Goal: Browse casually: Explore the website without a specific task or goal

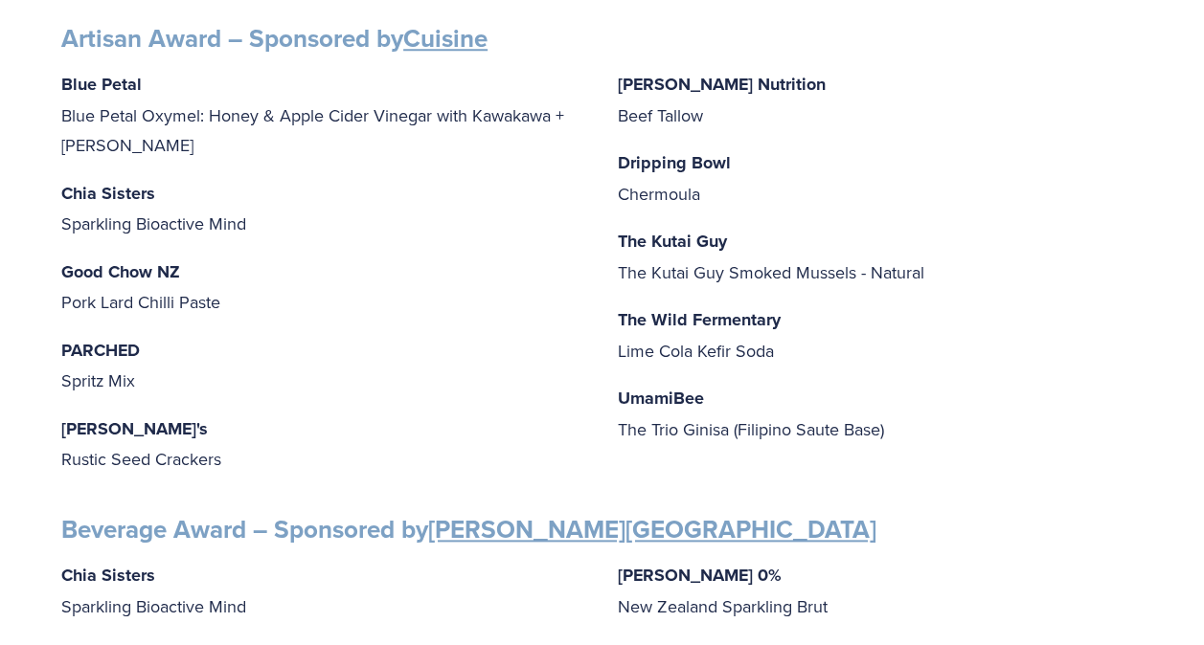
scroll to position [811, 0]
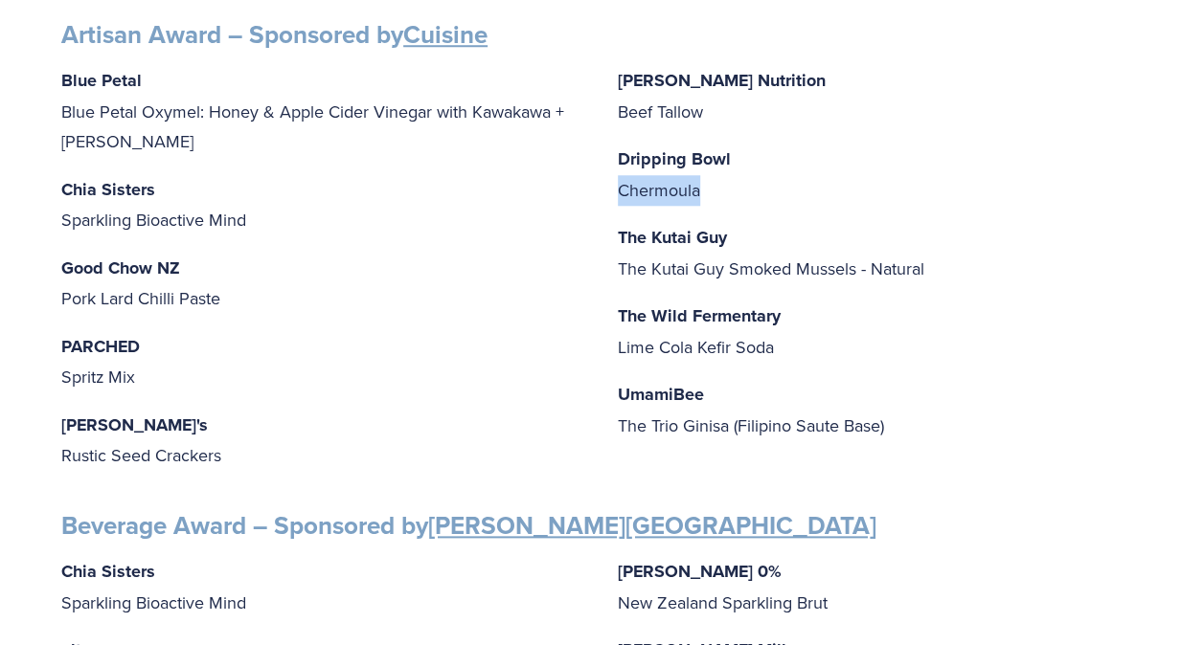
drag, startPoint x: 709, startPoint y: 189, endPoint x: 612, endPoint y: 177, distance: 97.4
click at [612, 177] on div "Blue Petal Blue Petal Oxymel: Honey & Apple Cider Vinegar with Kawakawa + [PERS…" at bounding box center [601, 269] width 1081 height 408
copy p "Chermoula"
click at [793, 162] on p "Dripping Bowl Chermoula" at bounding box center [881, 174] width 526 height 61
drag, startPoint x: 771, startPoint y: 158, endPoint x: 603, endPoint y: 157, distance: 167.6
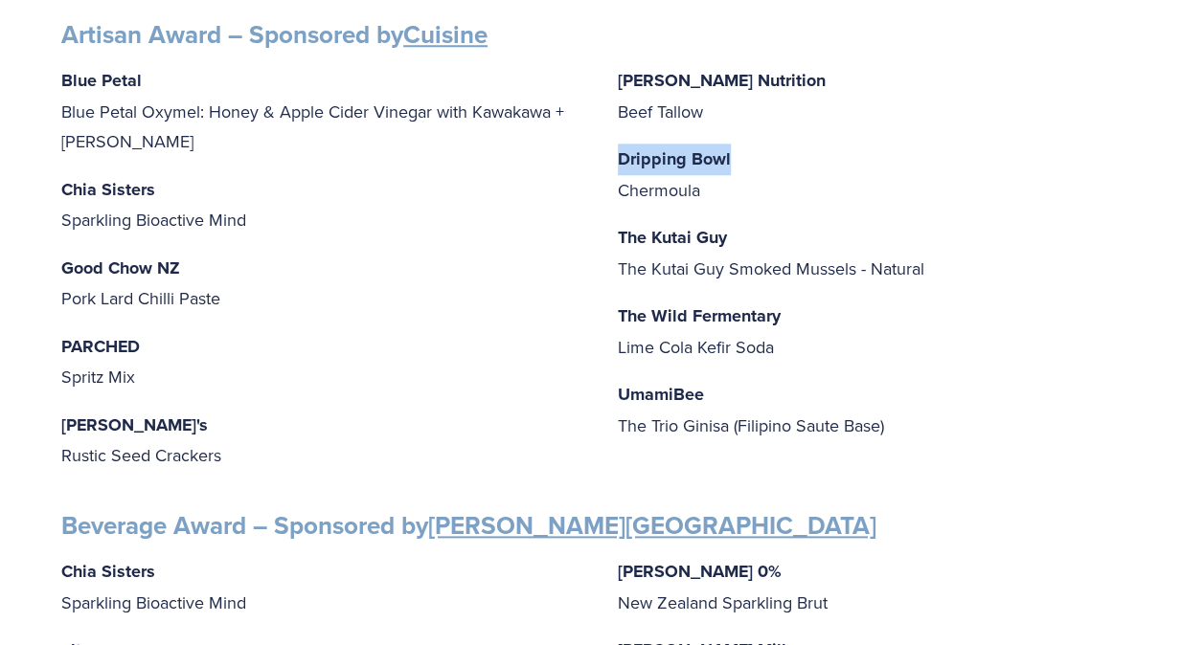
click at [603, 157] on div "Blue Petal Blue Petal Oxymel: Honey & Apple Cider Vinegar with Kawakawa + [PERS…" at bounding box center [601, 269] width 1081 height 408
copy strong "Dripping Bowl"
click at [241, 283] on p "Good Chow NZ Pork Lard Chilli Paste" at bounding box center [324, 283] width 526 height 61
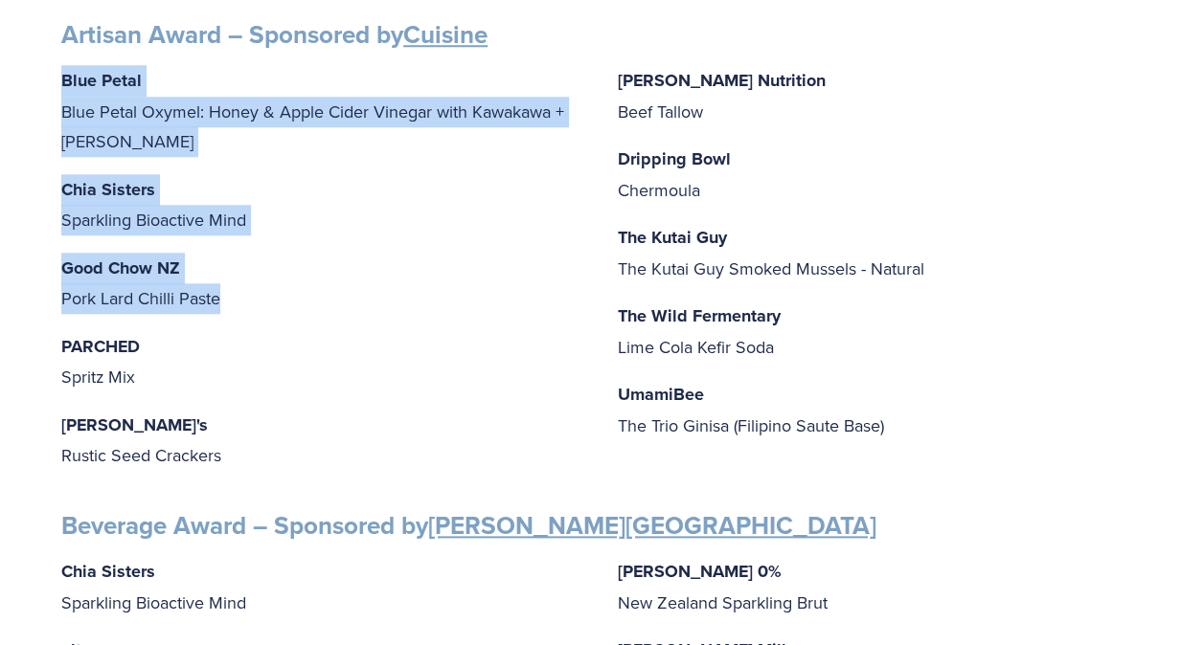
drag, startPoint x: 241, startPoint y: 283, endPoint x: 50, endPoint y: 85, distance: 275.6
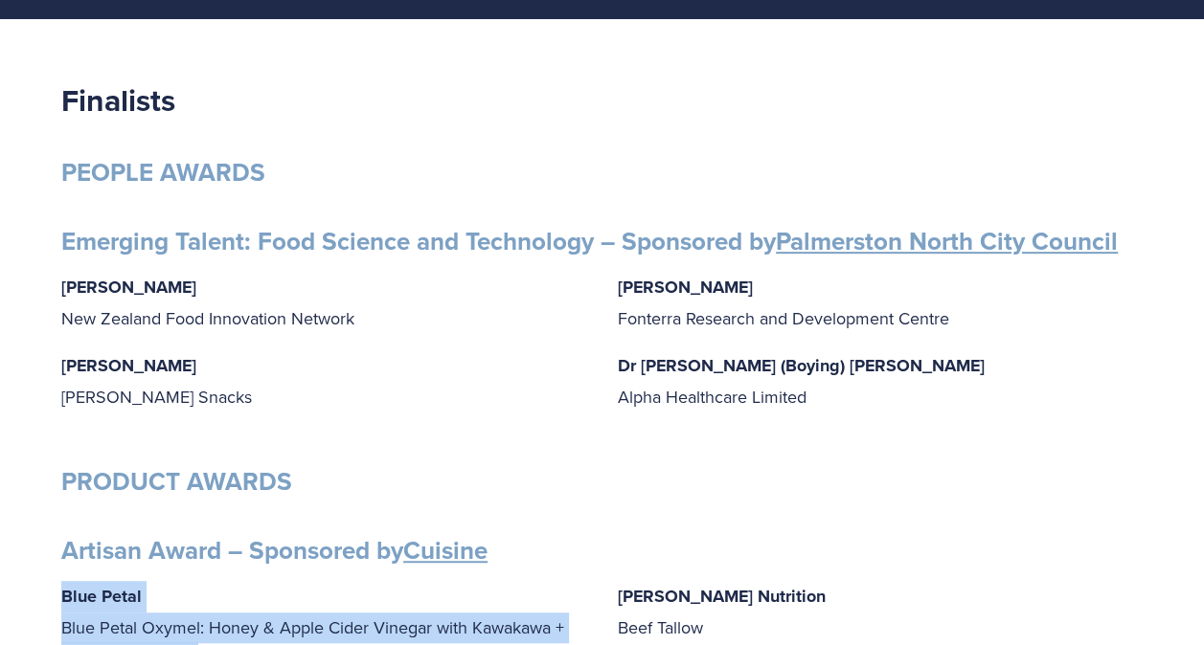
scroll to position [273, 0]
